Goal: Check status

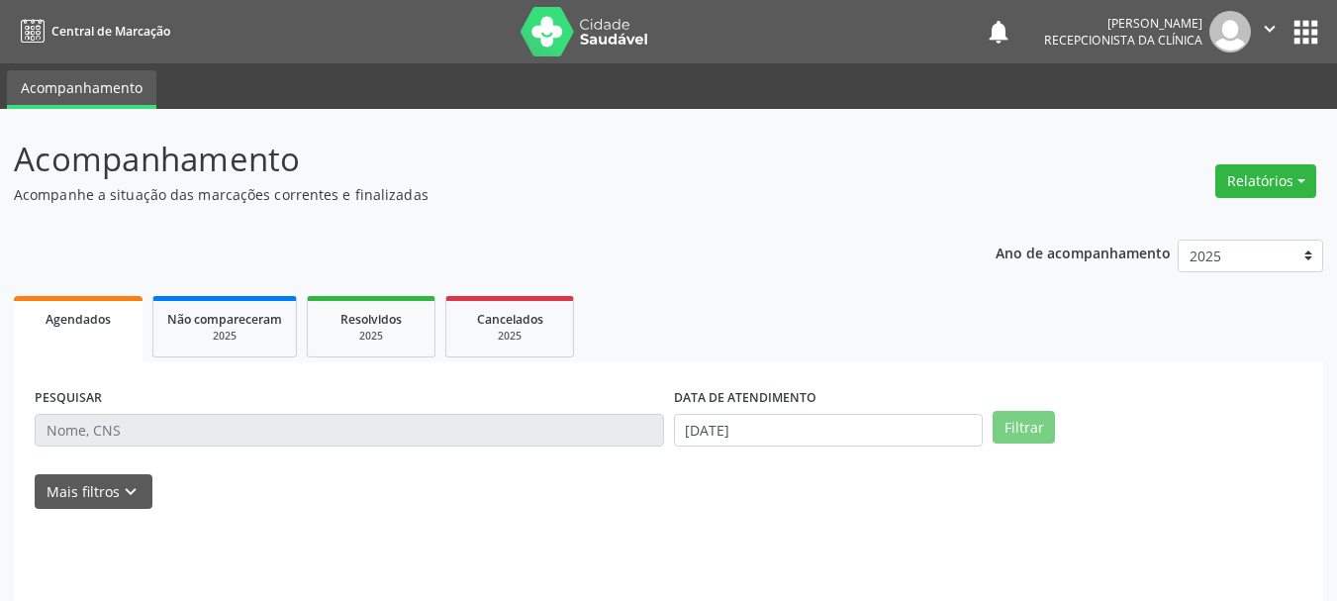
click at [189, 364] on div "PESQUISAR DATA DE ATENDIMENTO [DATE] Filtrar UNIDADE DE REFERÊNCIA Selecione um…" at bounding box center [669, 498] width 1310 height 272
click at [146, 425] on input "text" at bounding box center [350, 431] width 630 height 34
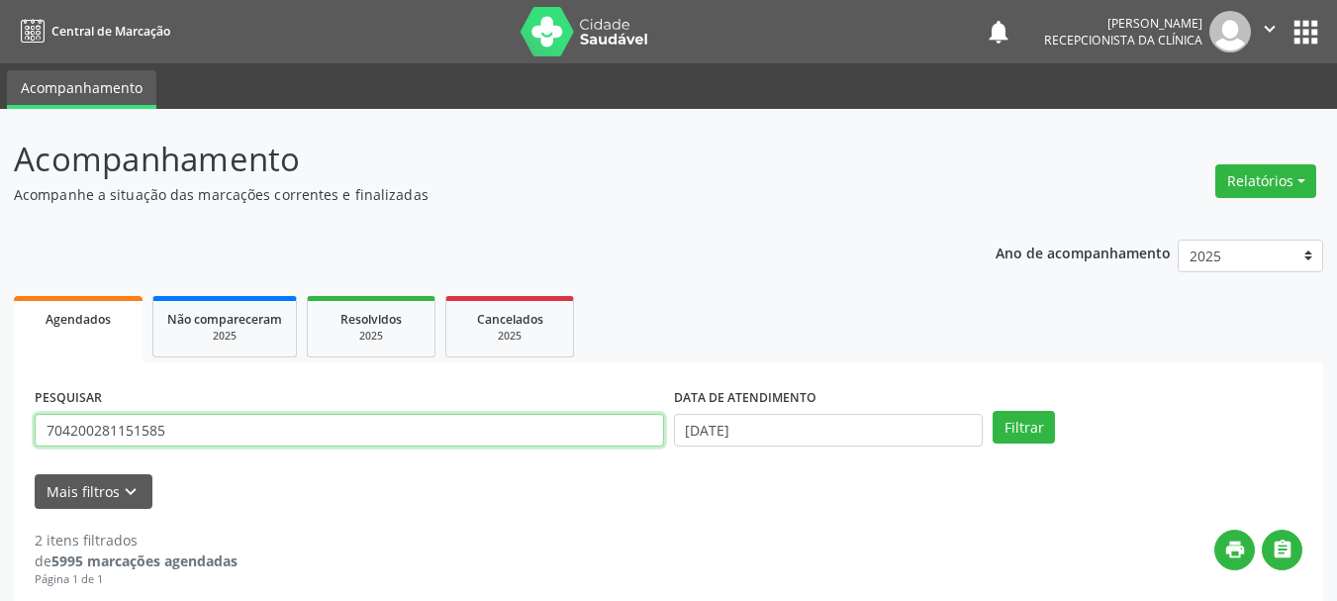
type input "704200281151585"
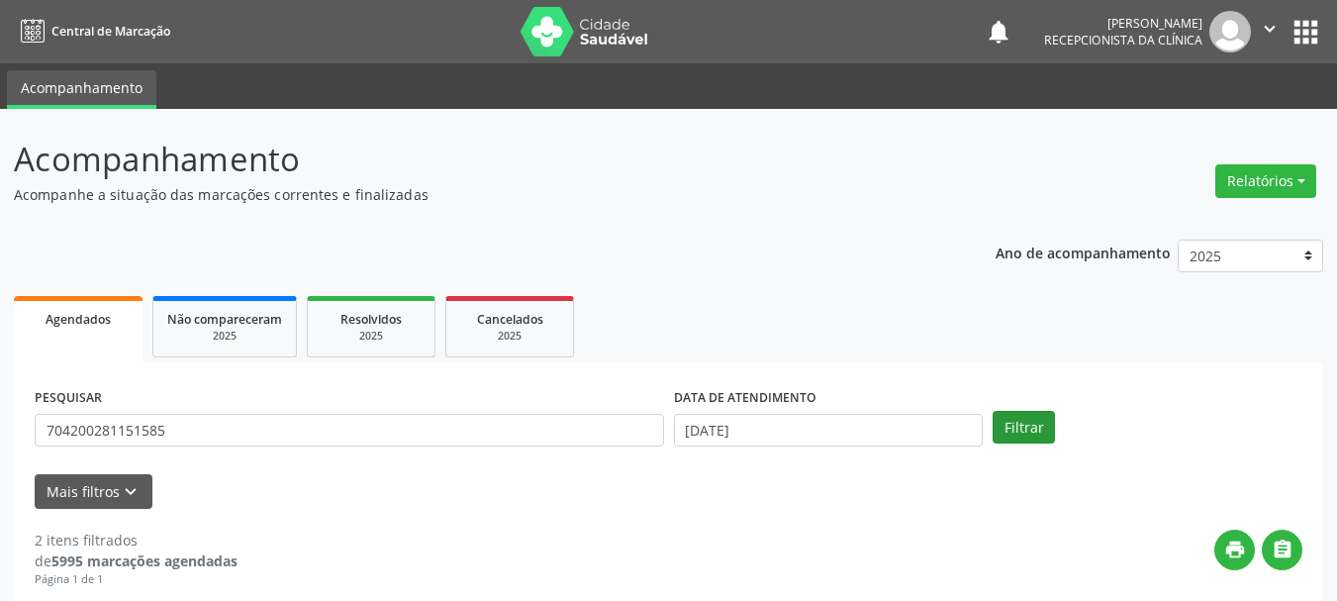
drag, startPoint x: 1035, startPoint y: 408, endPoint x: 1032, endPoint y: 420, distance: 12.2
click at [1034, 408] on div "PESQUISAR 704200281151585 DATA DE ATENDIMENTO [DATE] Filtrar" at bounding box center [669, 421] width 1278 height 77
click at [1030, 436] on button "Filtrar" at bounding box center [1024, 428] width 62 height 34
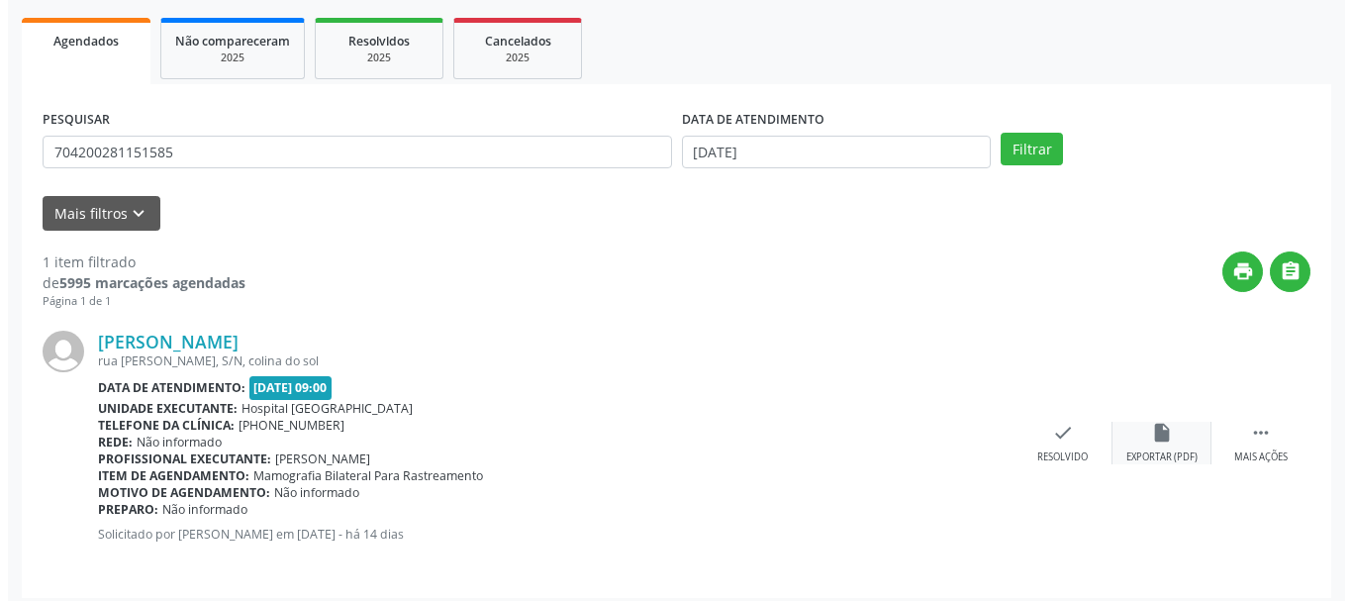
scroll to position [289, 0]
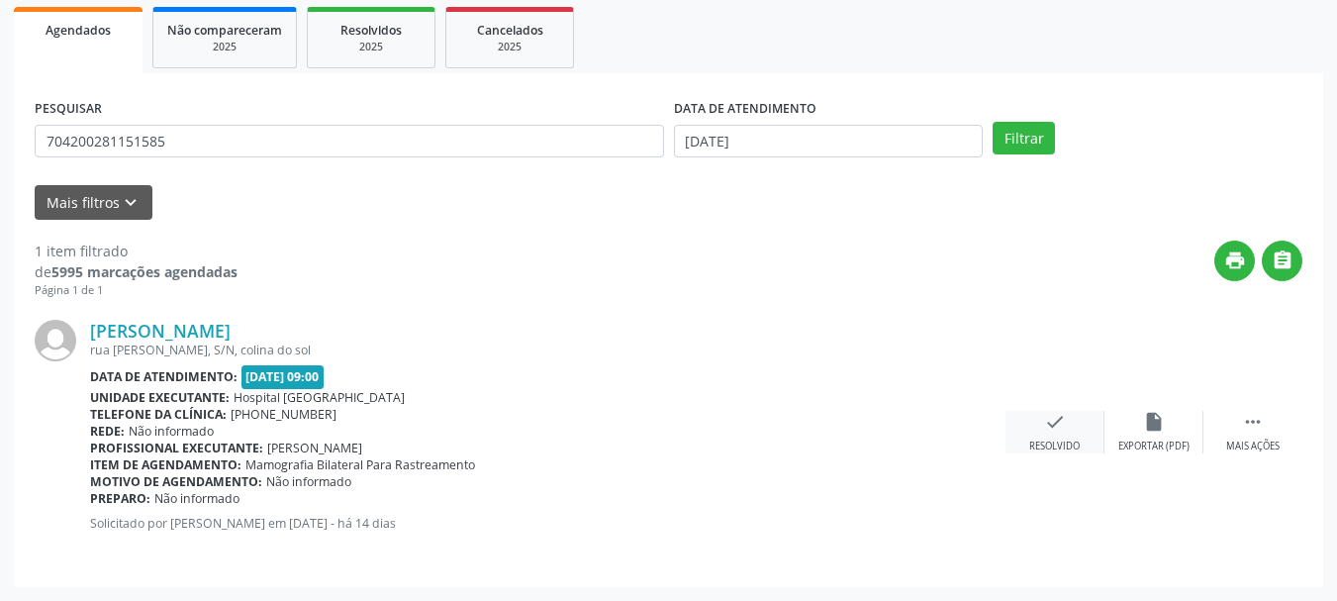
click at [1057, 430] on icon "check" at bounding box center [1055, 422] width 22 height 22
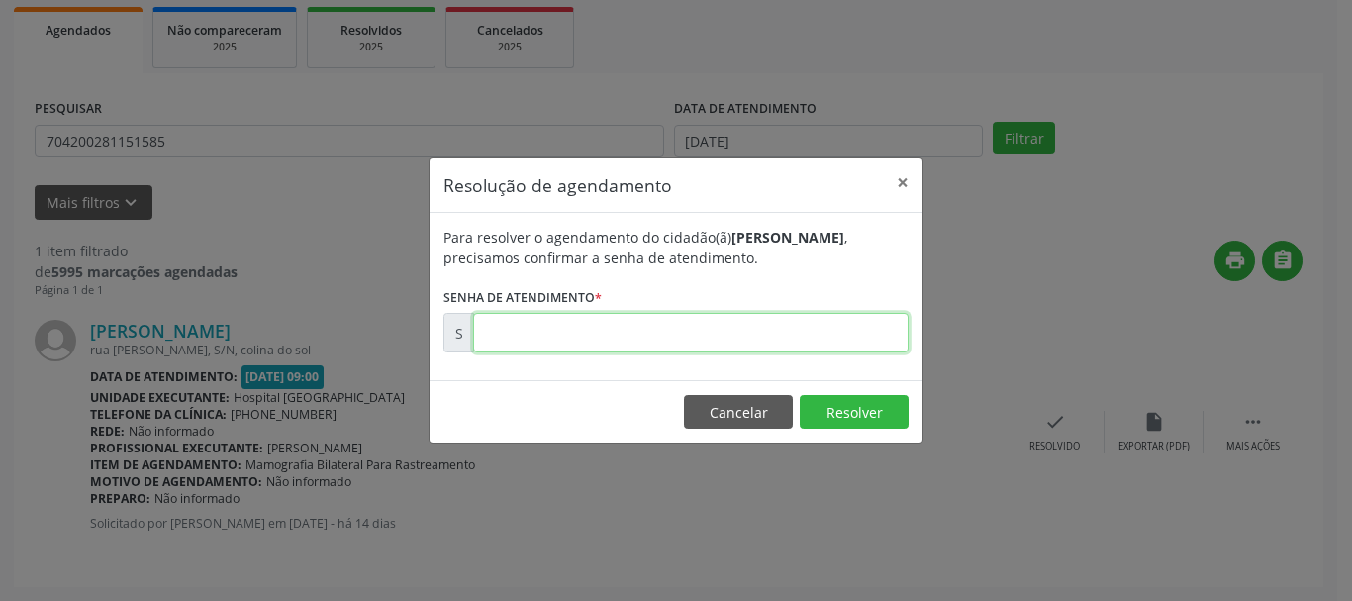
click at [771, 350] on input "text" at bounding box center [691, 333] width 436 height 40
type input "00176970"
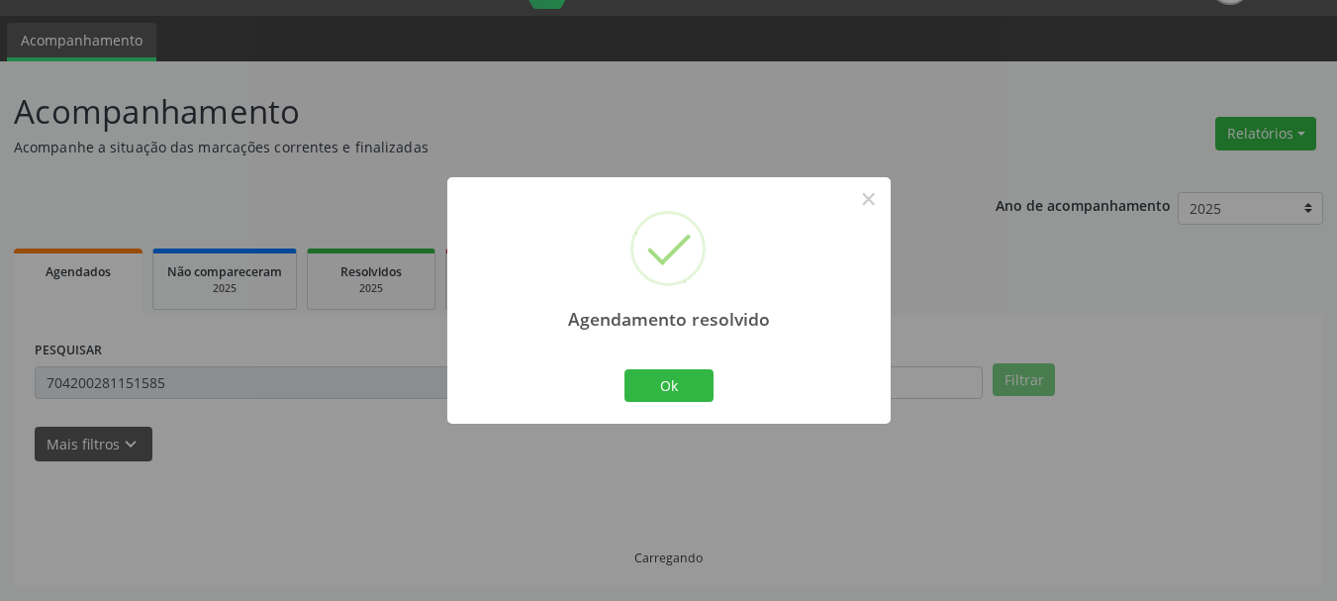
scroll to position [5, 0]
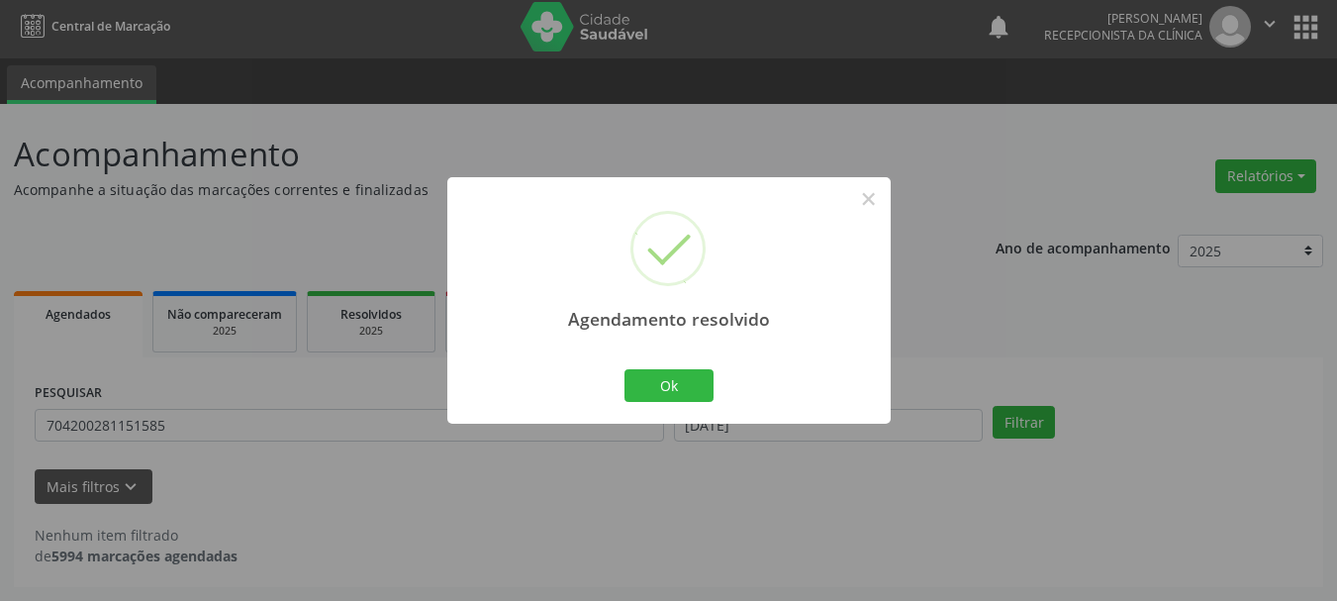
click at [577, 398] on div "Agendamento resolvido × Ok Cancel" at bounding box center [668, 300] width 443 height 246
click at [638, 388] on button "Ok" at bounding box center [669, 386] width 89 height 34
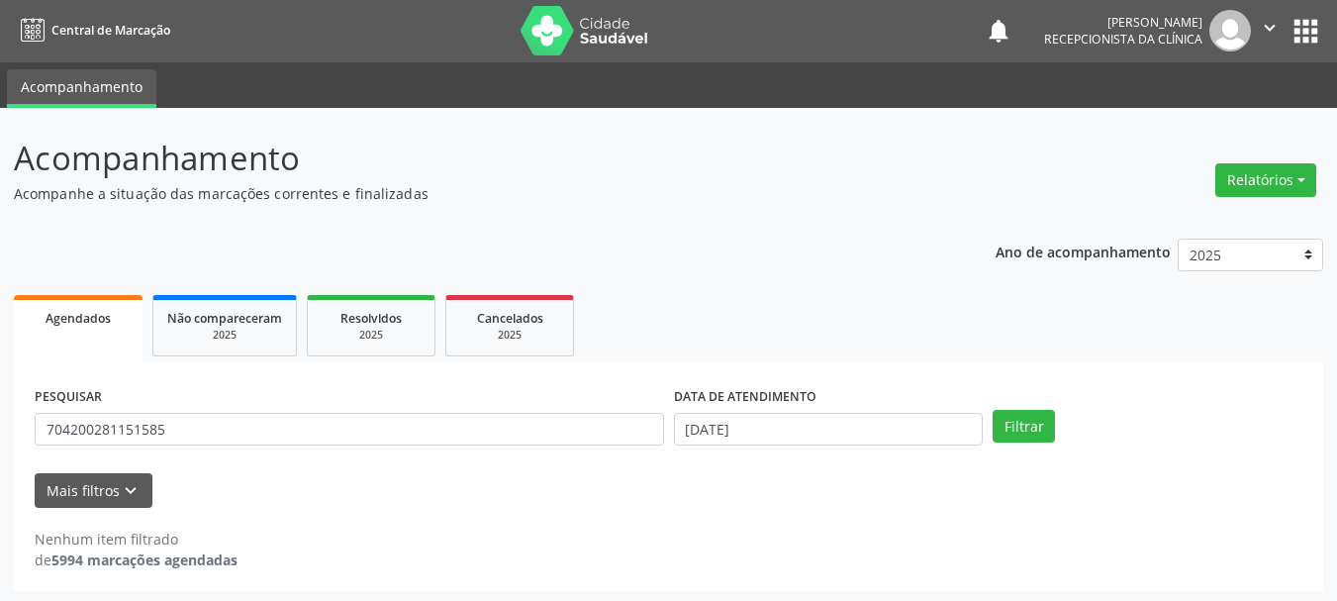
scroll to position [0, 0]
